Goal: Participate in discussion

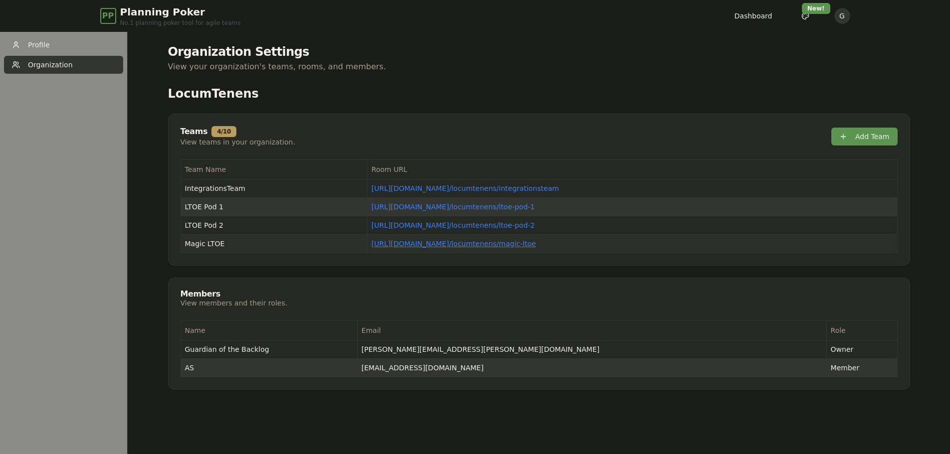
click at [492, 245] on link "[URL][DOMAIN_NAME] / locumtenens/magic-ltoe" at bounding box center [453, 244] width 165 height 8
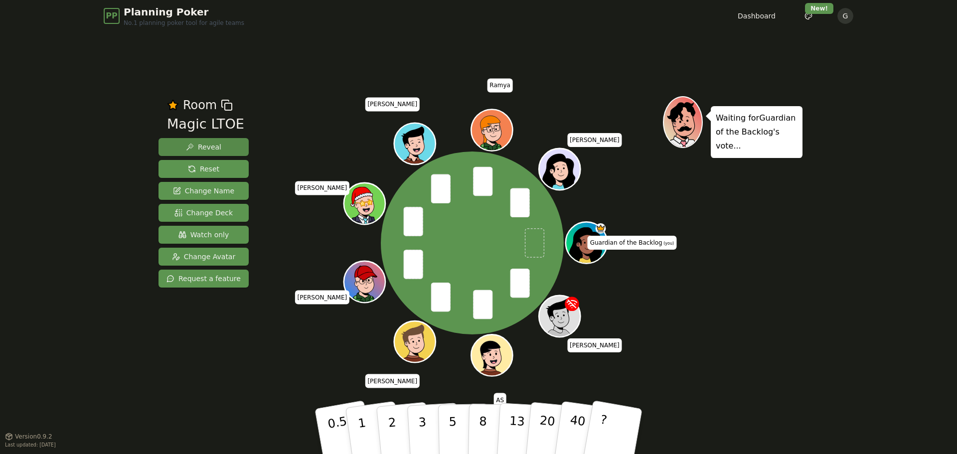
click at [218, 148] on button "Reveal" at bounding box center [204, 147] width 90 height 18
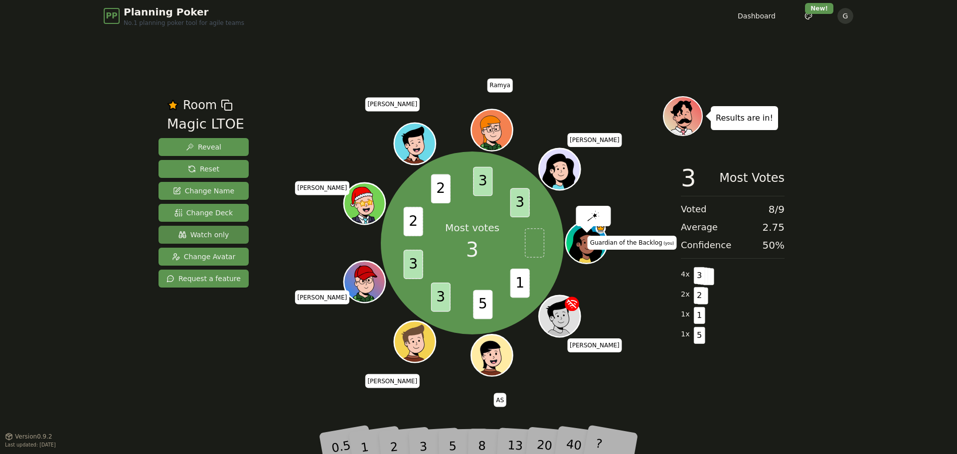
click at [189, 236] on span "Watch only" at bounding box center [203, 235] width 51 height 10
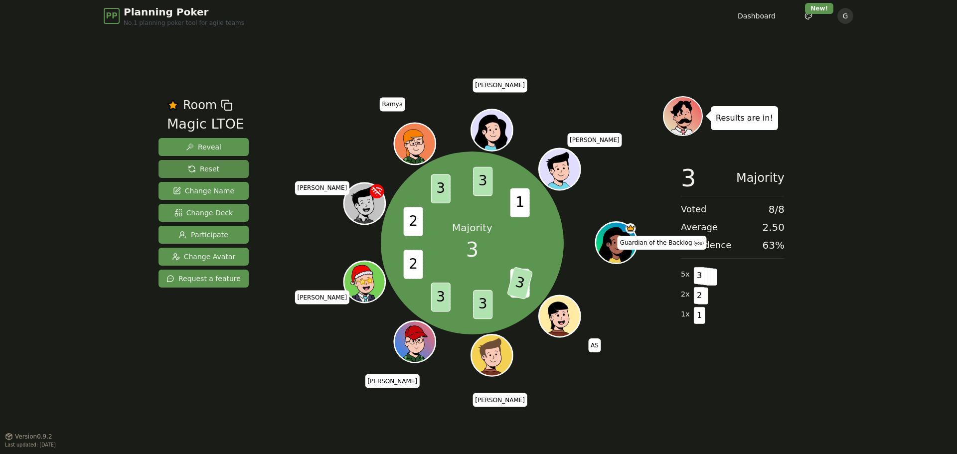
click at [200, 166] on span "Reset" at bounding box center [203, 169] width 31 height 10
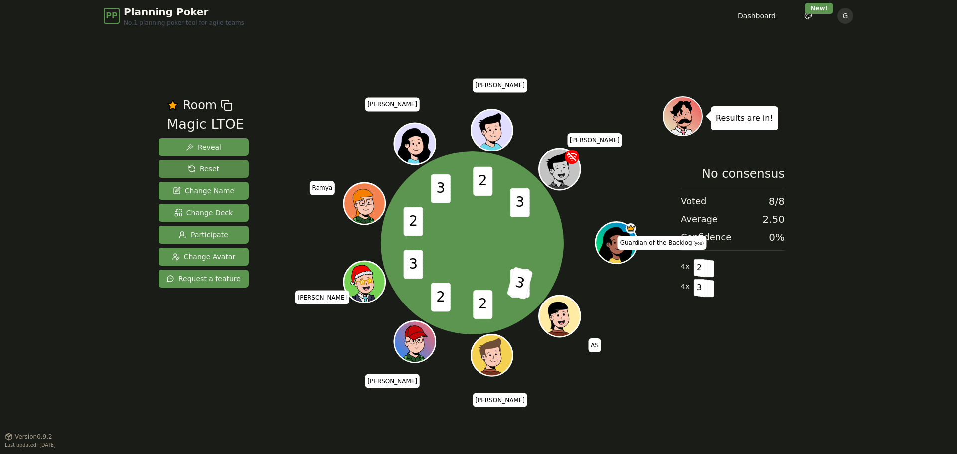
click at [211, 171] on span "Reset" at bounding box center [203, 169] width 31 height 10
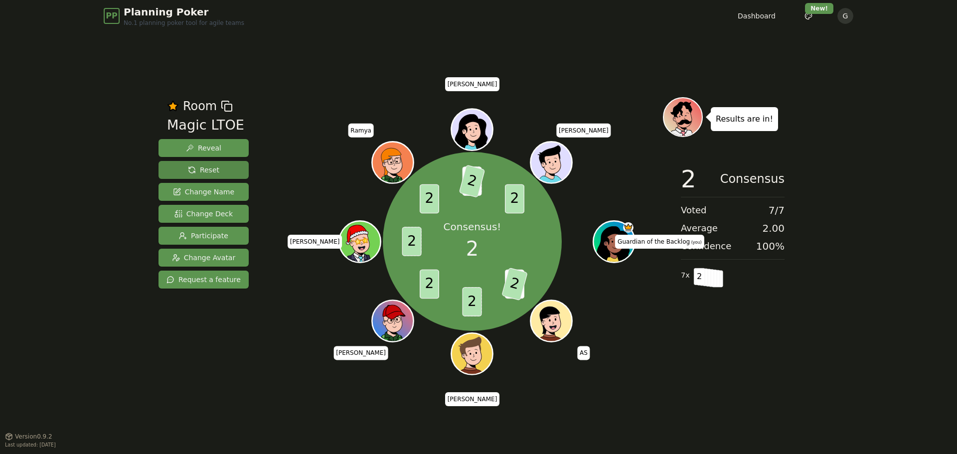
click at [217, 170] on button "Reset" at bounding box center [204, 170] width 90 height 18
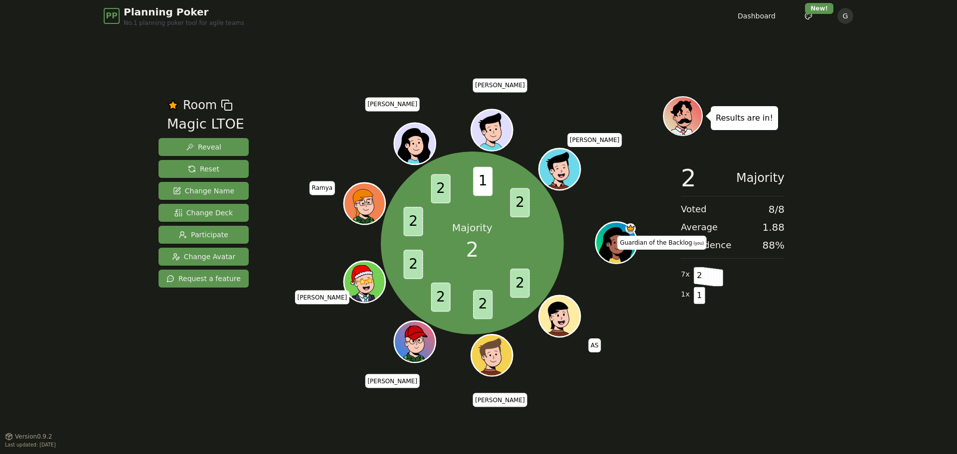
drag, startPoint x: 198, startPoint y: 147, endPoint x: 260, endPoint y: 110, distance: 71.6
click at [260, 110] on div "Room Magic LTOE Reveal Reset Change Name Change Deck Participate Change Avatar …" at bounding box center [479, 234] width 648 height 276
click at [203, 173] on span "Reset" at bounding box center [203, 169] width 31 height 10
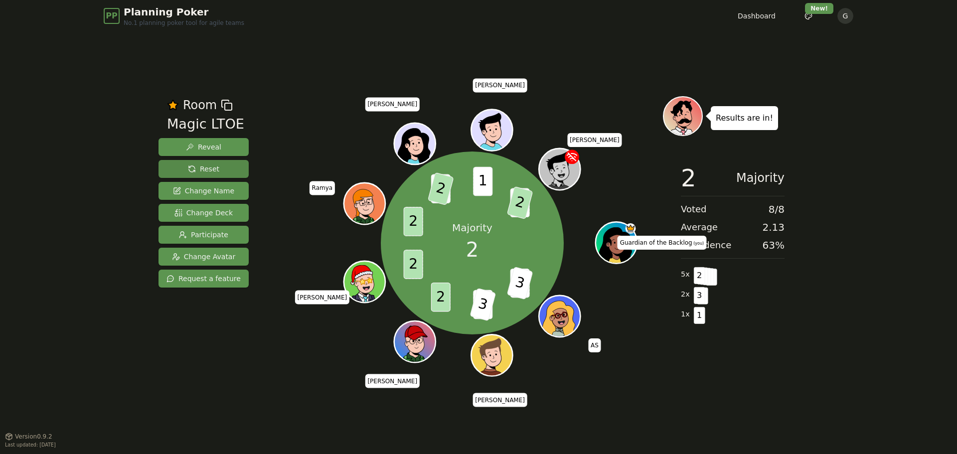
click at [202, 173] on span "Reset" at bounding box center [203, 169] width 31 height 10
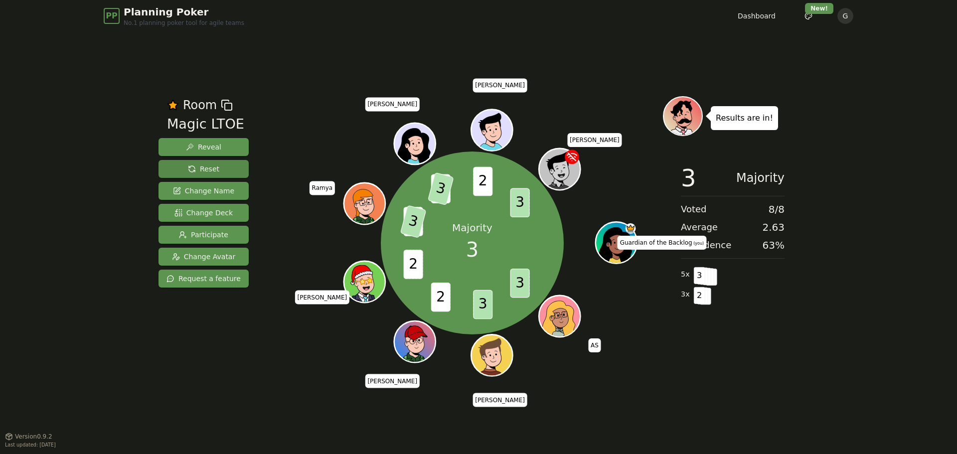
click at [202, 167] on span "Reset" at bounding box center [203, 169] width 31 height 10
click at [206, 165] on span "Reset" at bounding box center [203, 169] width 31 height 10
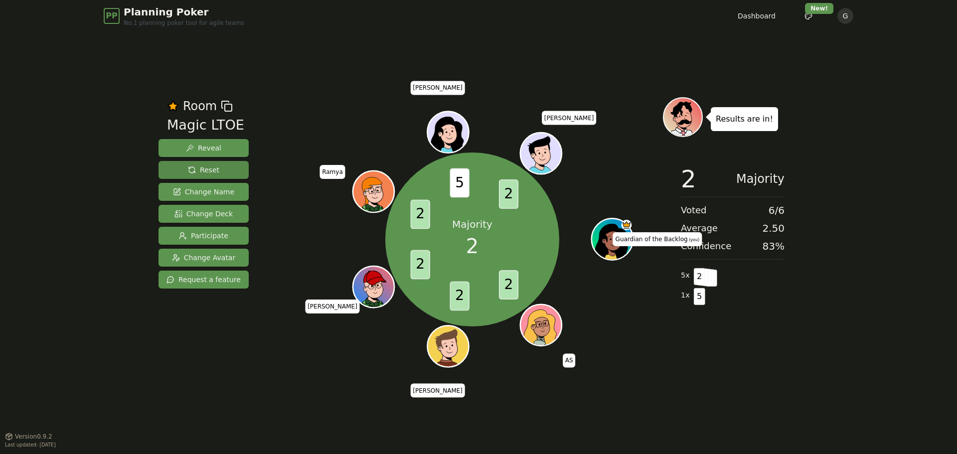
click at [199, 169] on span "Reset" at bounding box center [203, 170] width 31 height 10
